Goal: Information Seeking & Learning: Learn about a topic

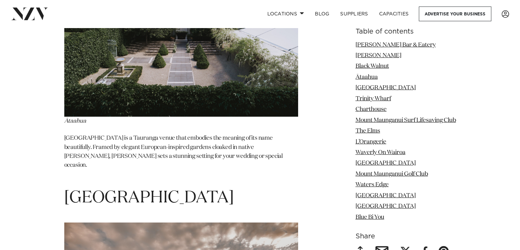
scroll to position [1778, 0]
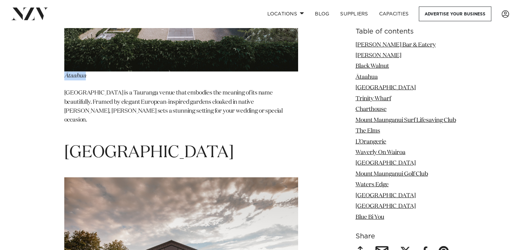
drag, startPoint x: 63, startPoint y: 56, endPoint x: 91, endPoint y: 58, distance: 27.4
copy em "Ātaahua"
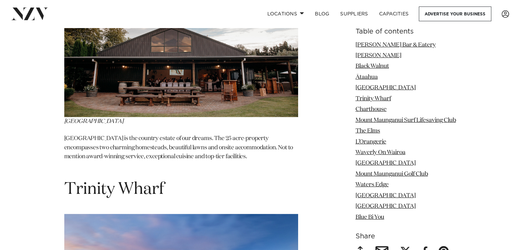
scroll to position [1915, 0]
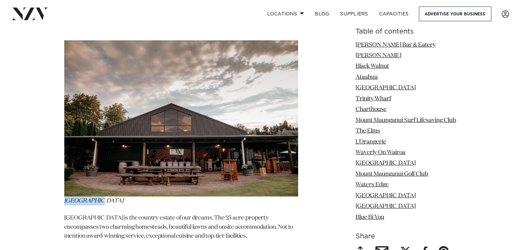
drag, startPoint x: 58, startPoint y: 171, endPoint x: 101, endPoint y: 172, distance: 42.8
copy em "[GEOGRAPHIC_DATA]"
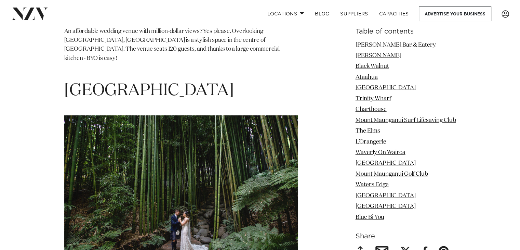
scroll to position [4412, 0]
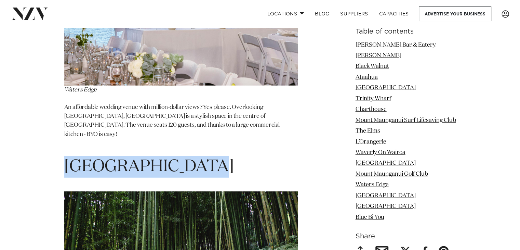
drag, startPoint x: 64, startPoint y: 132, endPoint x: 235, endPoint y: 129, distance: 171.4
copy h1 "[GEOGRAPHIC_DATA]"
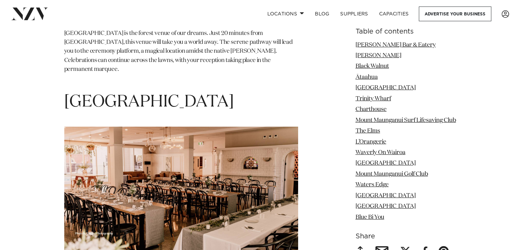
scroll to position [4754, 0]
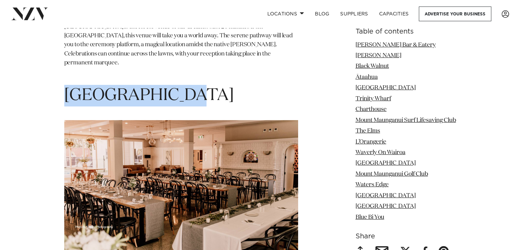
drag, startPoint x: 187, startPoint y: 52, endPoint x: 44, endPoint y: 49, distance: 143.3
copy h1 "[GEOGRAPHIC_DATA]"
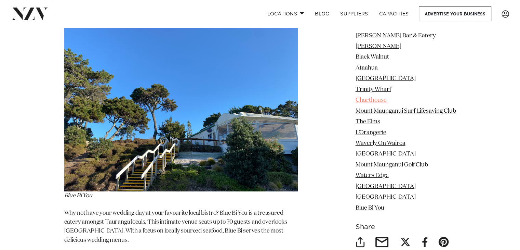
scroll to position [5096, 0]
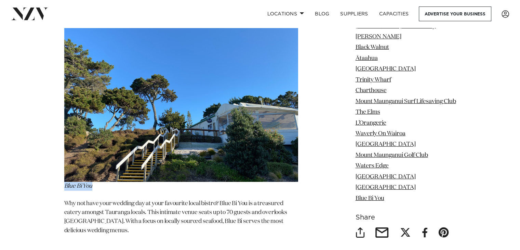
drag, startPoint x: 64, startPoint y: 142, endPoint x: 99, endPoint y: 141, distance: 35.3
click at [99, 141] on p "Blue Bi You" at bounding box center [181, 98] width 234 height 184
copy em "Blue Bi You"
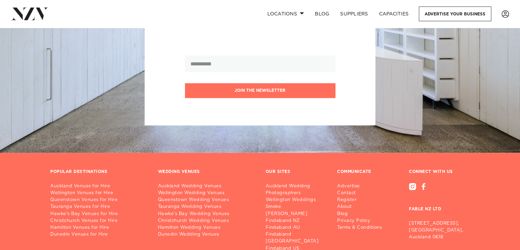
scroll to position [5767, 0]
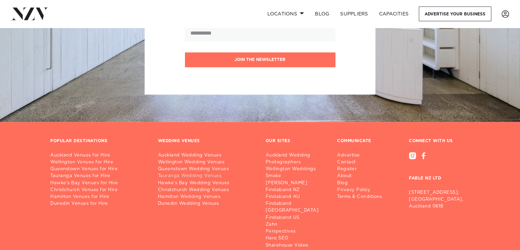
click at [197, 172] on link "Tauranga Wedding Venues" at bounding box center [206, 175] width 97 height 7
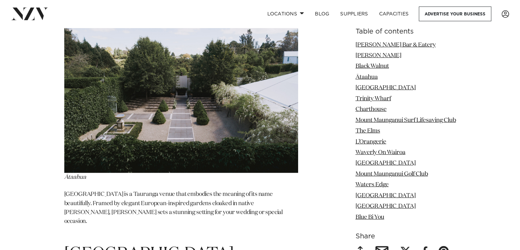
scroll to position [1710, 0]
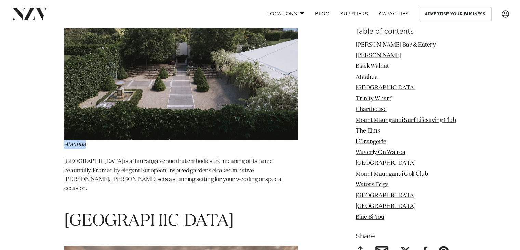
drag, startPoint x: 62, startPoint y: 125, endPoint x: 103, endPoint y: 128, distance: 41.1
copy em "Ātaahua"
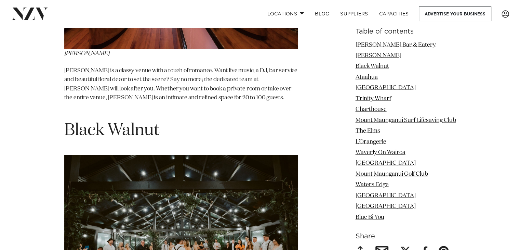
scroll to position [1300, 0]
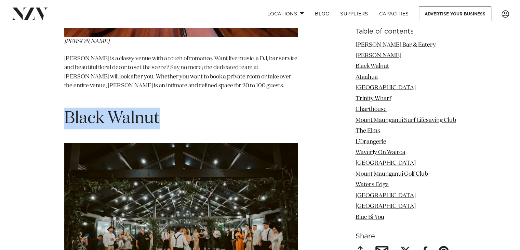
drag, startPoint x: 68, startPoint y: 99, endPoint x: 162, endPoint y: 100, distance: 93.7
click at [162, 107] on h1 "Black Walnut" at bounding box center [181, 118] width 234 height 22
copy h1 "Black Walnut"
